Goal: Information Seeking & Learning: Check status

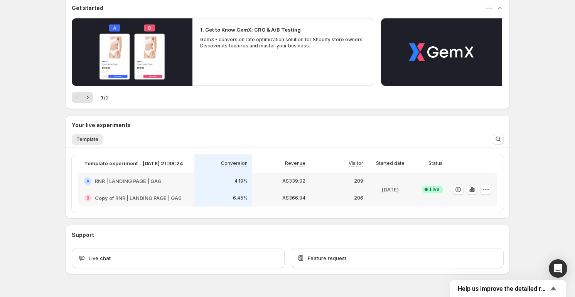
scroll to position [78, 0]
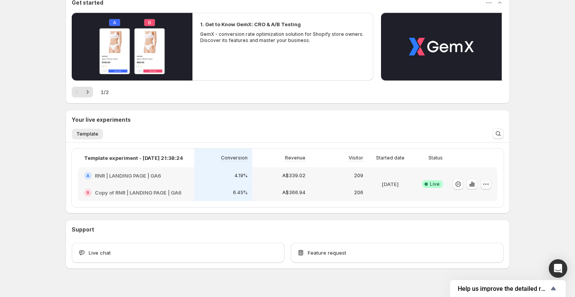
click at [486, 183] on icon "button" at bounding box center [486, 185] width 8 height 8
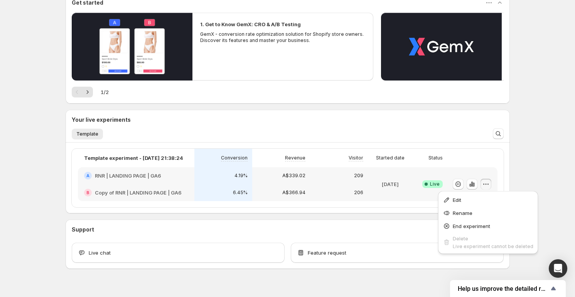
click at [536, 164] on div "Welcome to GemX , [PERSON_NAME] Info Free trial on Content Testing plan (13 day…" at bounding box center [287, 116] width 575 height 389
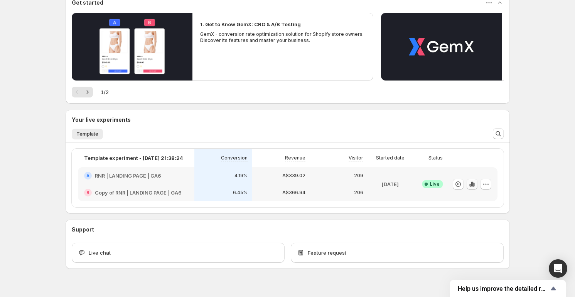
click at [473, 185] on icon "button" at bounding box center [472, 185] width 8 height 8
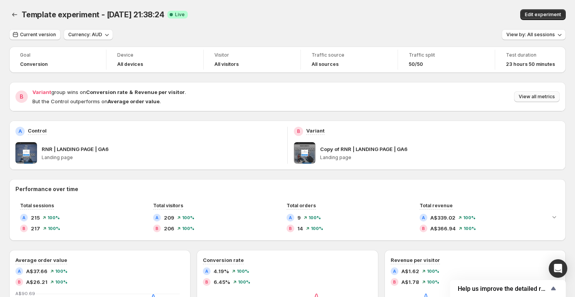
click at [547, 97] on span "View all metrics" at bounding box center [537, 97] width 36 height 6
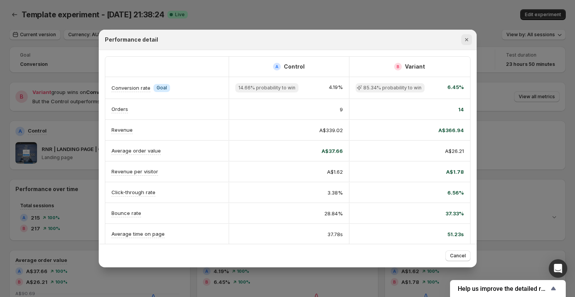
click at [468, 37] on icon "Close" at bounding box center [467, 40] width 8 height 8
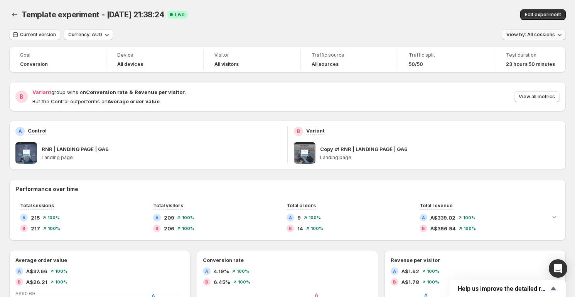
click at [517, 34] on span "View by: All sessions" at bounding box center [530, 35] width 49 height 6
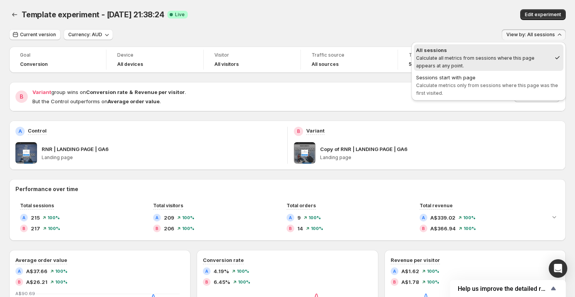
click at [355, 26] on div "Template experiment - [DATE] 21:38:24. This page is ready Template experiment -…" at bounding box center [287, 14] width 557 height 29
